Goal: Information Seeking & Learning: Learn about a topic

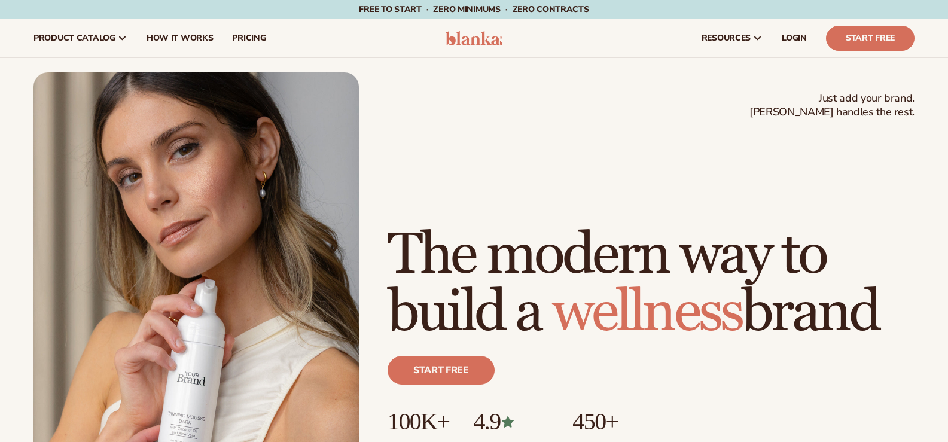
click at [270, 127] on img at bounding box center [196, 277] width 325 height 410
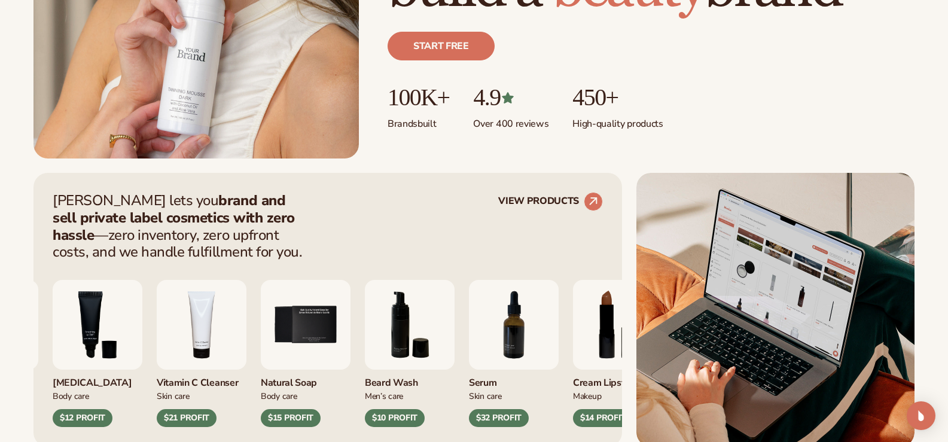
scroll to position [479, 0]
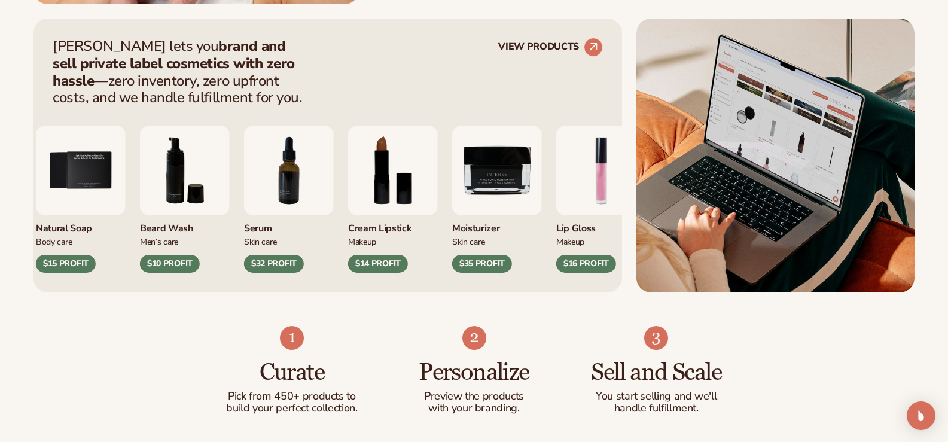
click at [378, 162] on div "[MEDICAL_DATA] Body Care $12 PROFIT Vitamin C Cleanser [MEDICAL_DATA] $21 PROFI…" at bounding box center [103, 199] width 550 height 147
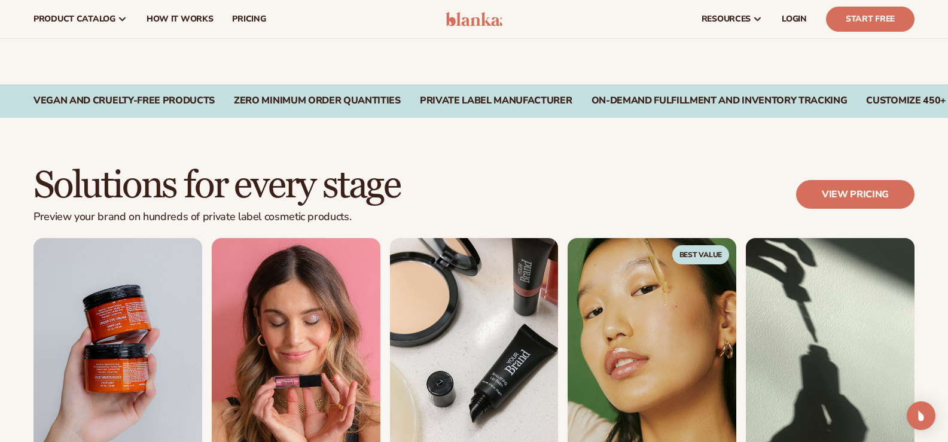
scroll to position [838, 0]
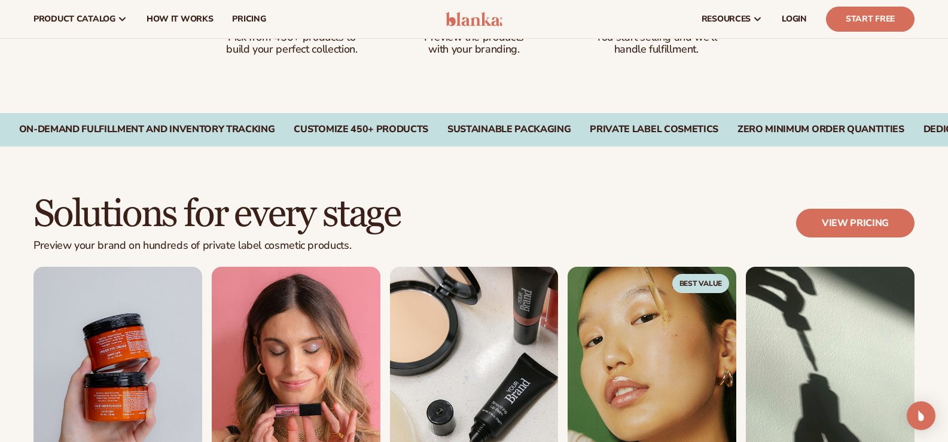
click at [673, 124] on div "Vegan and Cruelty-Free Products" at bounding box center [693, 129] width 181 height 11
click at [651, 129] on div "Vegan and Cruelty-Free Products" at bounding box center [741, 129] width 181 height 11
click at [681, 132] on div "Vegan and Cruelty-Free Products" at bounding box center [677, 129] width 181 height 11
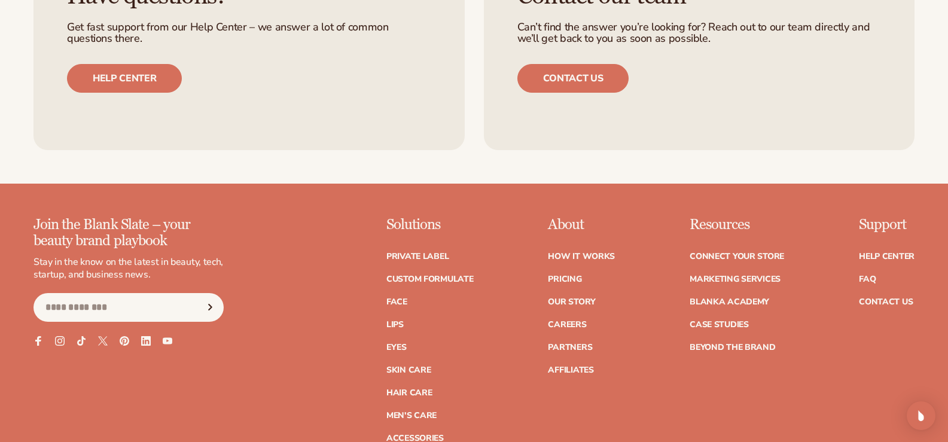
scroll to position [4726, 0]
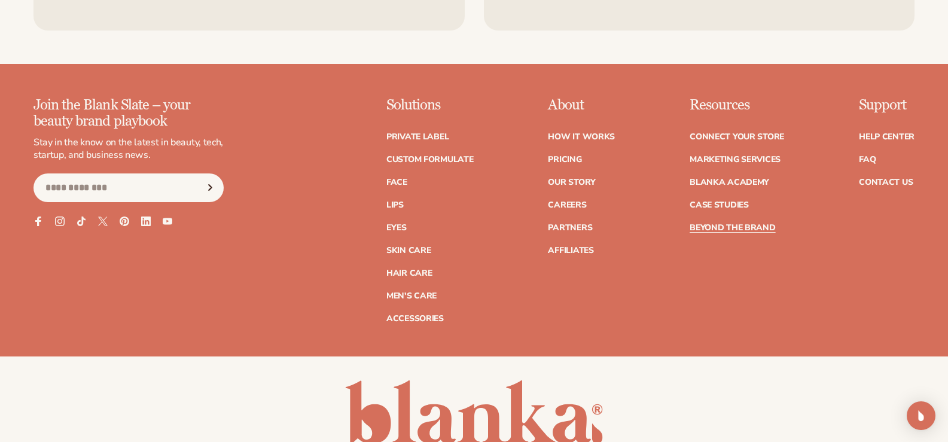
click at [722, 232] on link "Beyond the brand" at bounding box center [733, 228] width 86 height 8
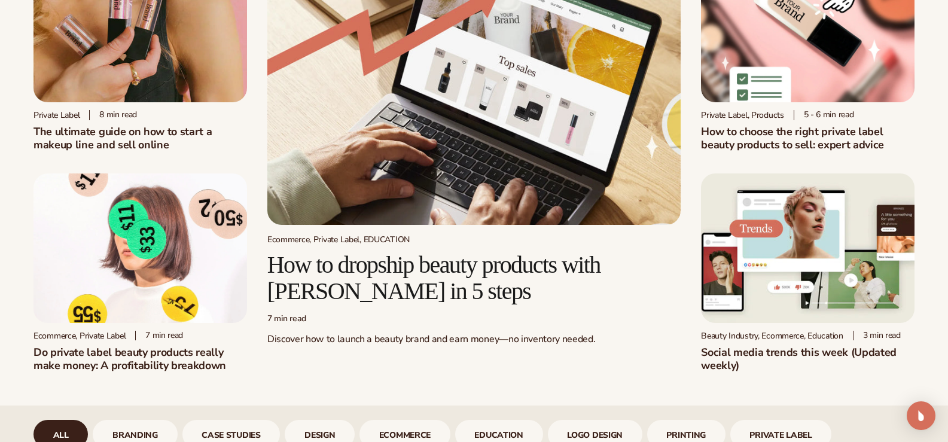
scroll to position [179, 0]
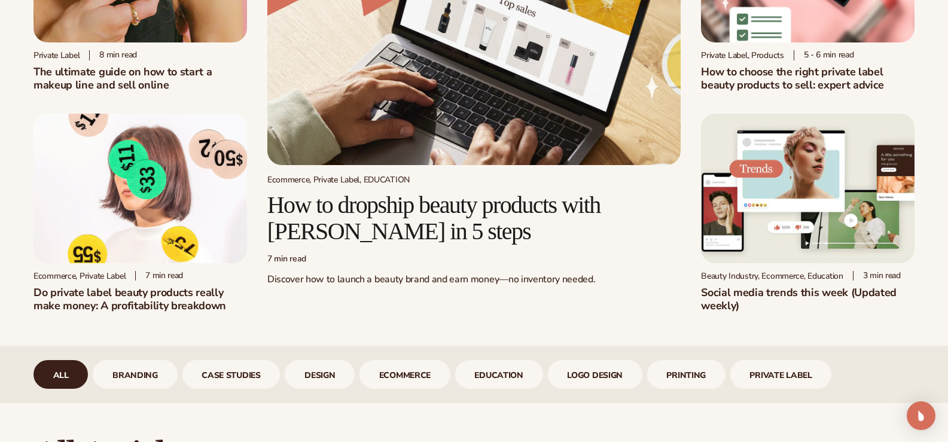
click at [187, 302] on h2 "Do private label beauty products really make money: A profitability breakdown" at bounding box center [141, 299] width 214 height 26
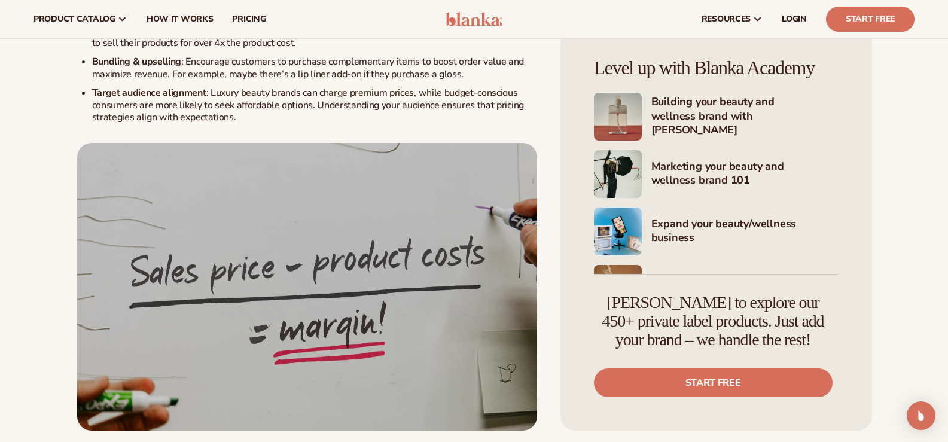
scroll to position [2034, 0]
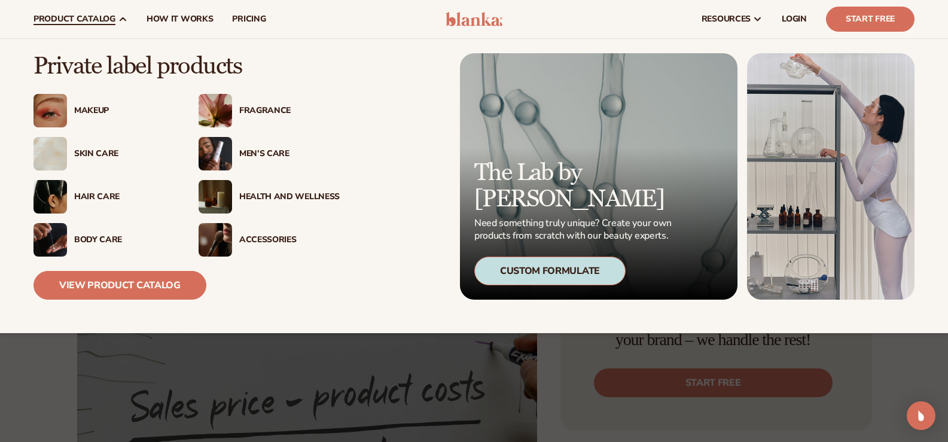
click at [267, 153] on div "Men’s Care" at bounding box center [289, 154] width 101 height 10
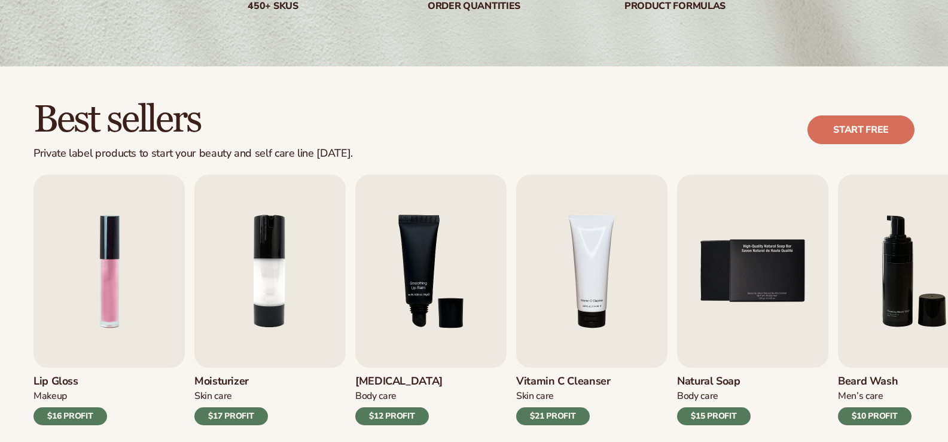
scroll to position [419, 0]
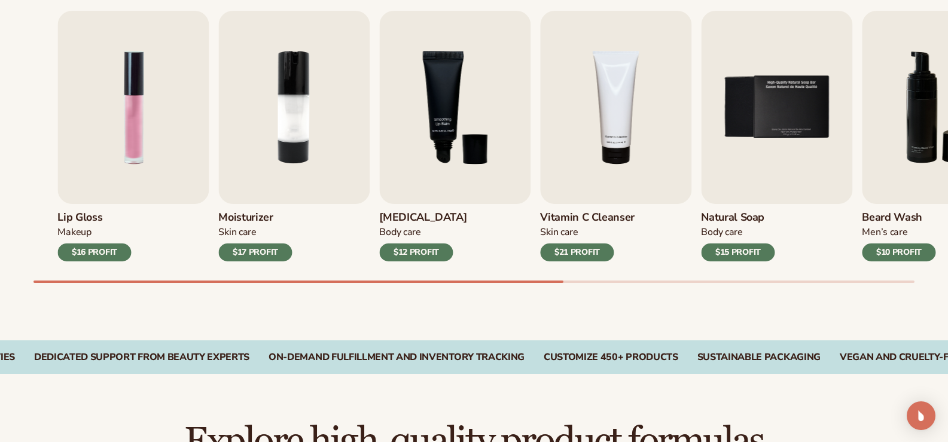
click at [241, 223] on h3 "Moisturizer" at bounding box center [255, 217] width 74 height 13
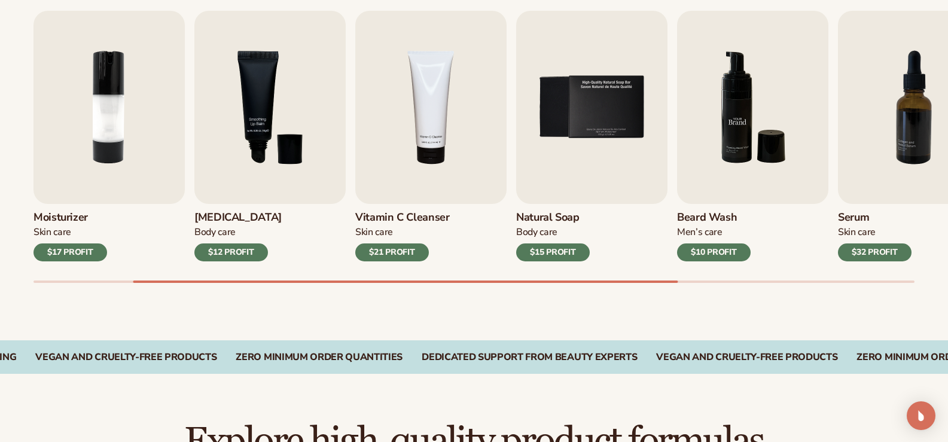
click at [677, 123] on img "6 / 9" at bounding box center [752, 107] width 151 height 193
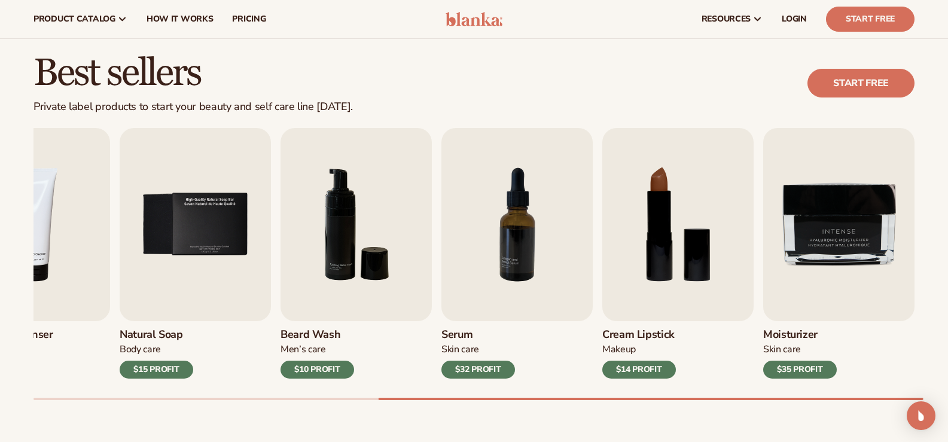
scroll to position [299, 0]
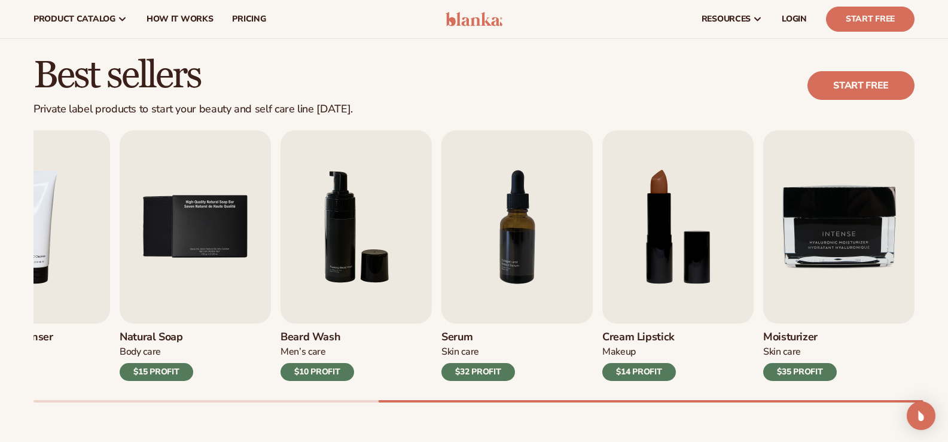
click at [553, 434] on div "Best sellers Private label products to start your beauty and self care line tod…" at bounding box center [474, 241] width 948 height 438
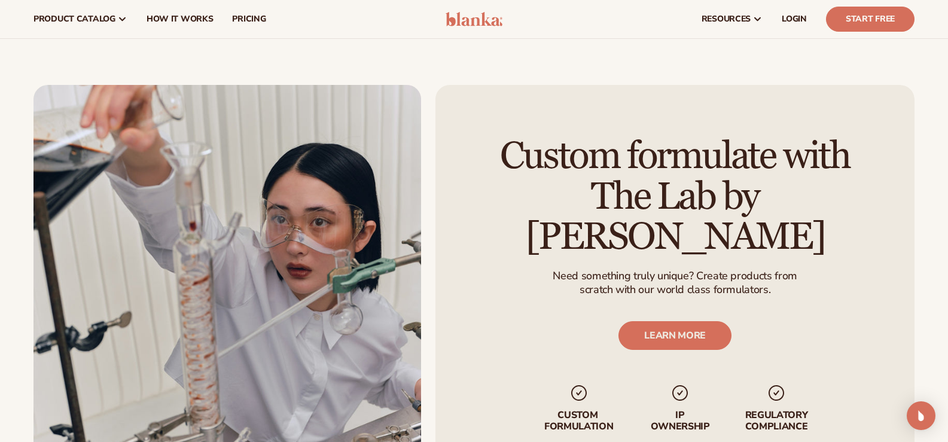
scroll to position [1256, 0]
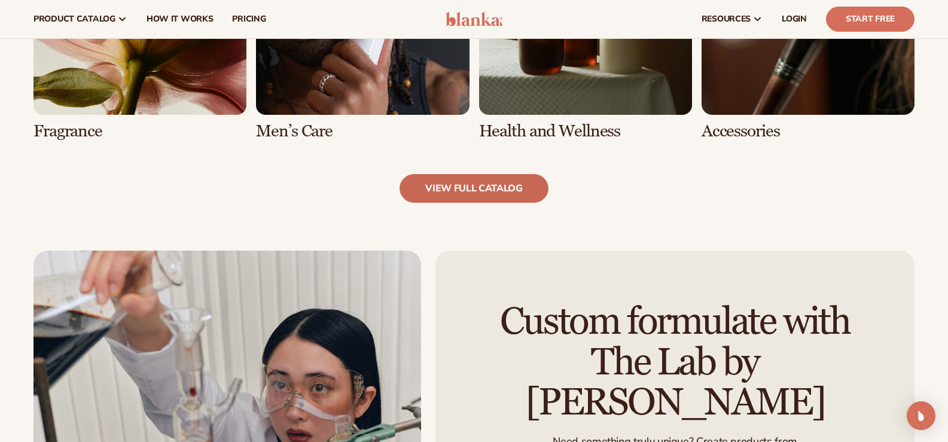
click at [481, 193] on link "view full catalog" at bounding box center [474, 188] width 149 height 29
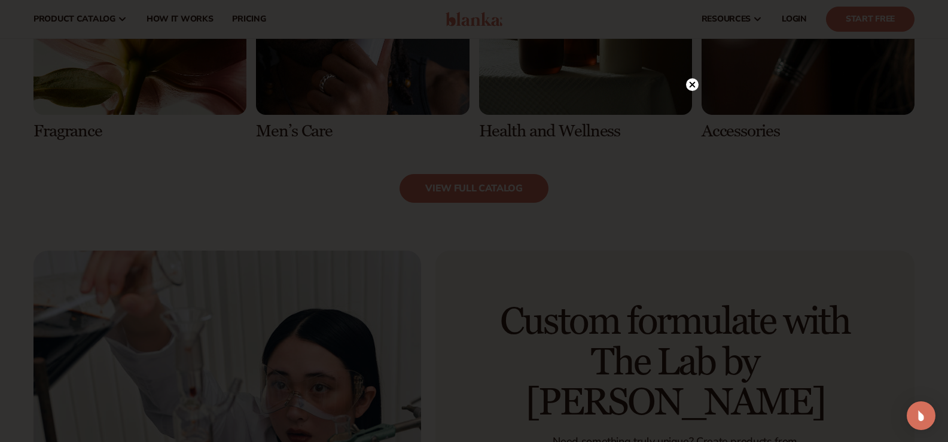
click at [690, 81] on circle at bounding box center [692, 84] width 13 height 13
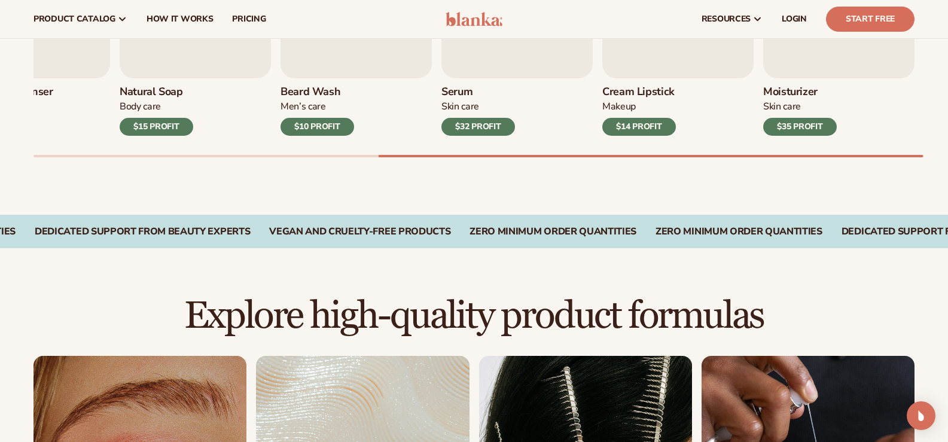
scroll to position [538, 0]
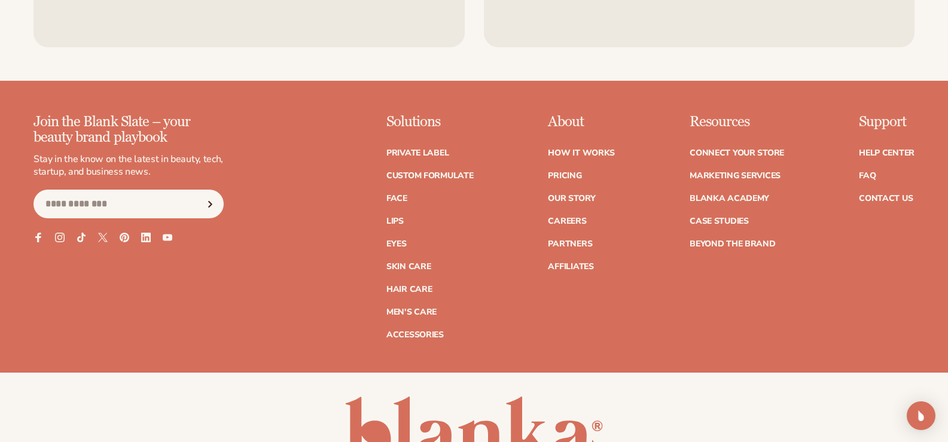
scroll to position [2154, 0]
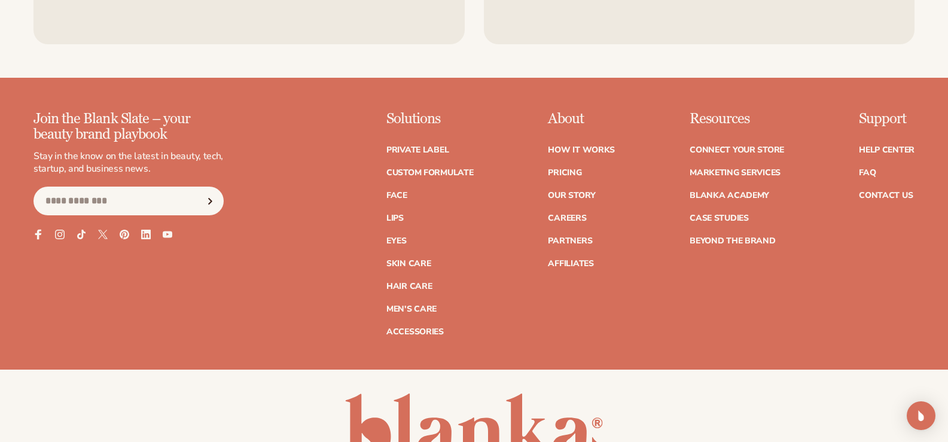
click at [34, 236] on icon at bounding box center [38, 235] width 10 height 10
click at [101, 230] on icon at bounding box center [103, 235] width 10 height 10
click at [60, 238] on icon at bounding box center [59, 235] width 10 height 10
